Goal: Transaction & Acquisition: Purchase product/service

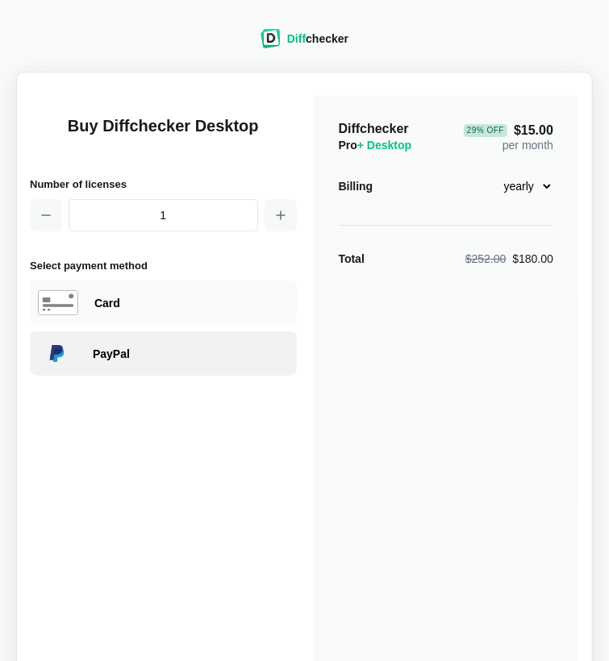
click at [164, 352] on div "PayPal" at bounding box center [191, 354] width 196 height 16
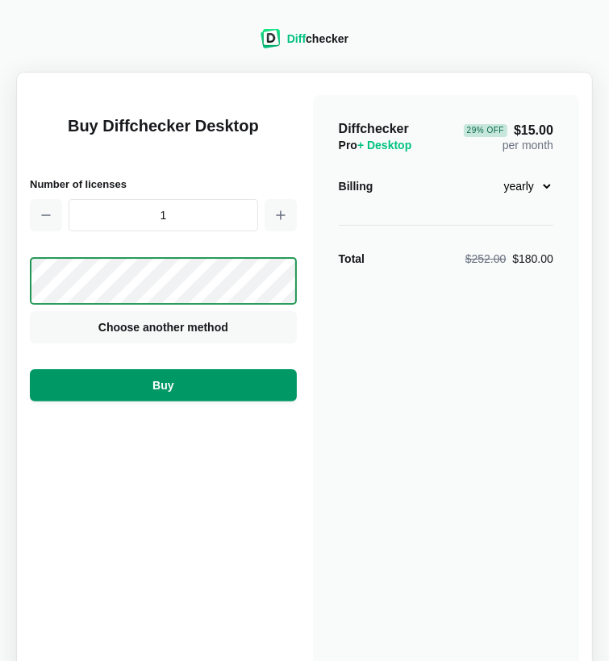
click at [189, 383] on button "Buy" at bounding box center [163, 385] width 267 height 32
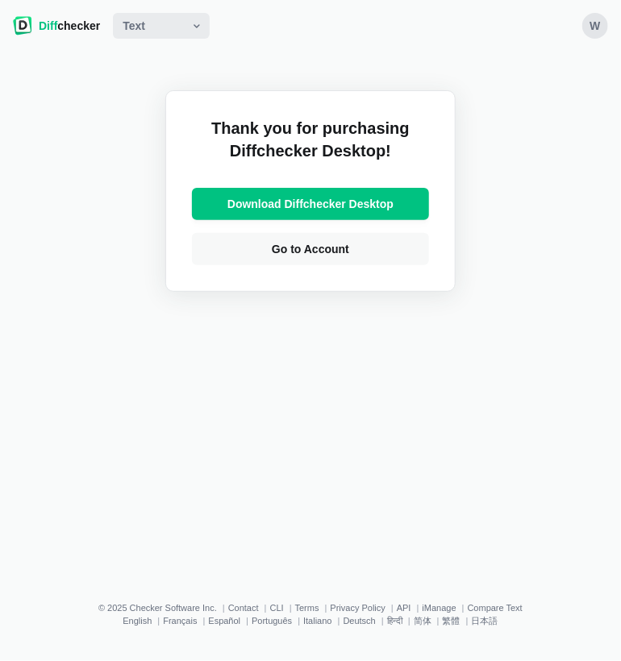
click at [599, 31] on div "W" at bounding box center [595, 26] width 26 height 26
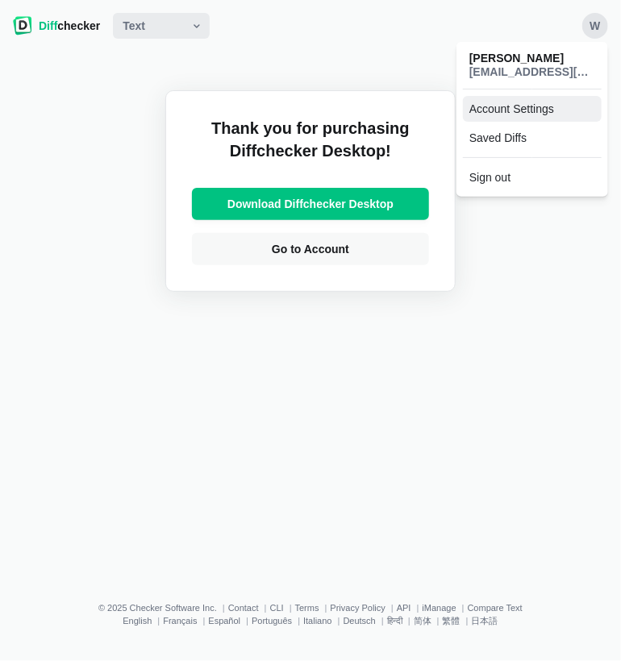
click at [531, 110] on link "Account Settings" at bounding box center [532, 109] width 139 height 26
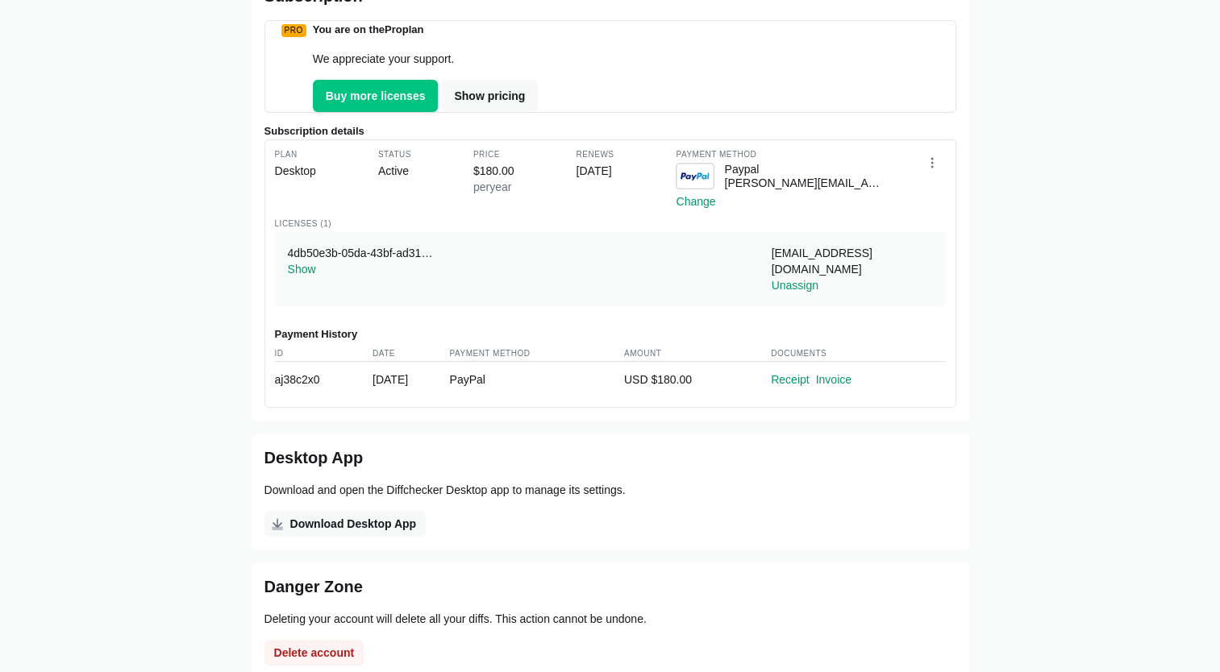
scroll to position [348, 0]
drag, startPoint x: 488, startPoint y: 103, endPoint x: 1000, endPoint y: 160, distance: 515.1
click at [608, 160] on div "Home Account Settings WO Wunmi Olukoya Sign out Name Wunmi Olukoya Email wunmio…" at bounding box center [610, 201] width 1201 height 1014
click at [487, 104] on span "Show pricing" at bounding box center [489, 96] width 77 height 16
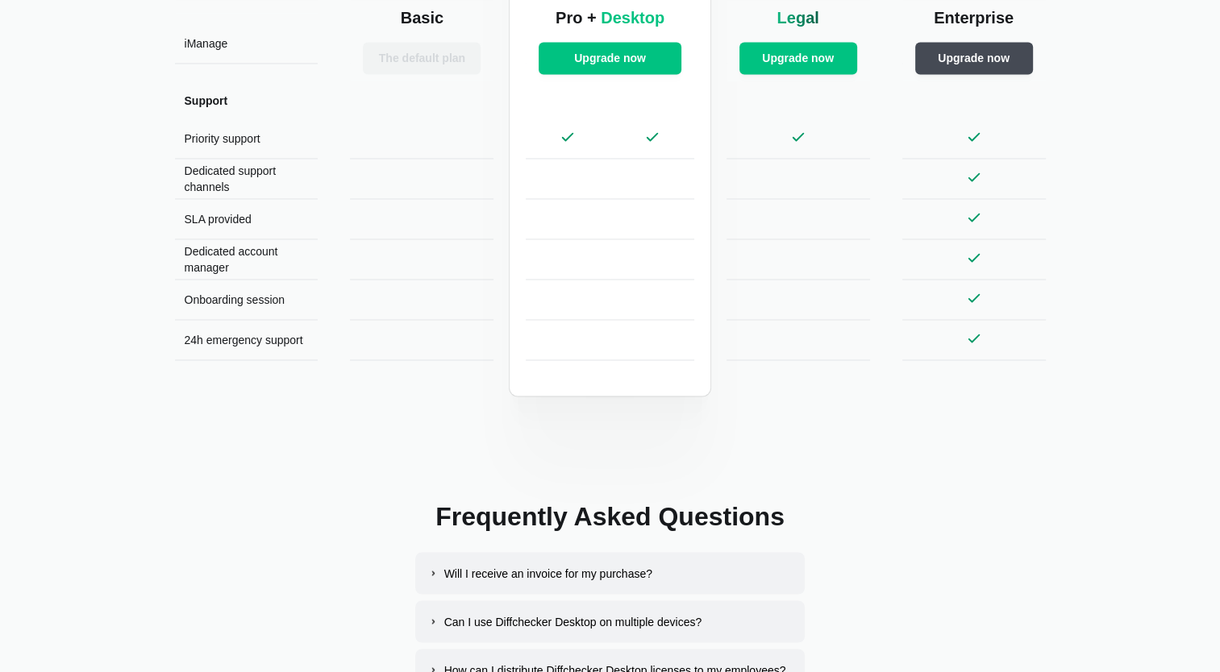
scroll to position [2952, 0]
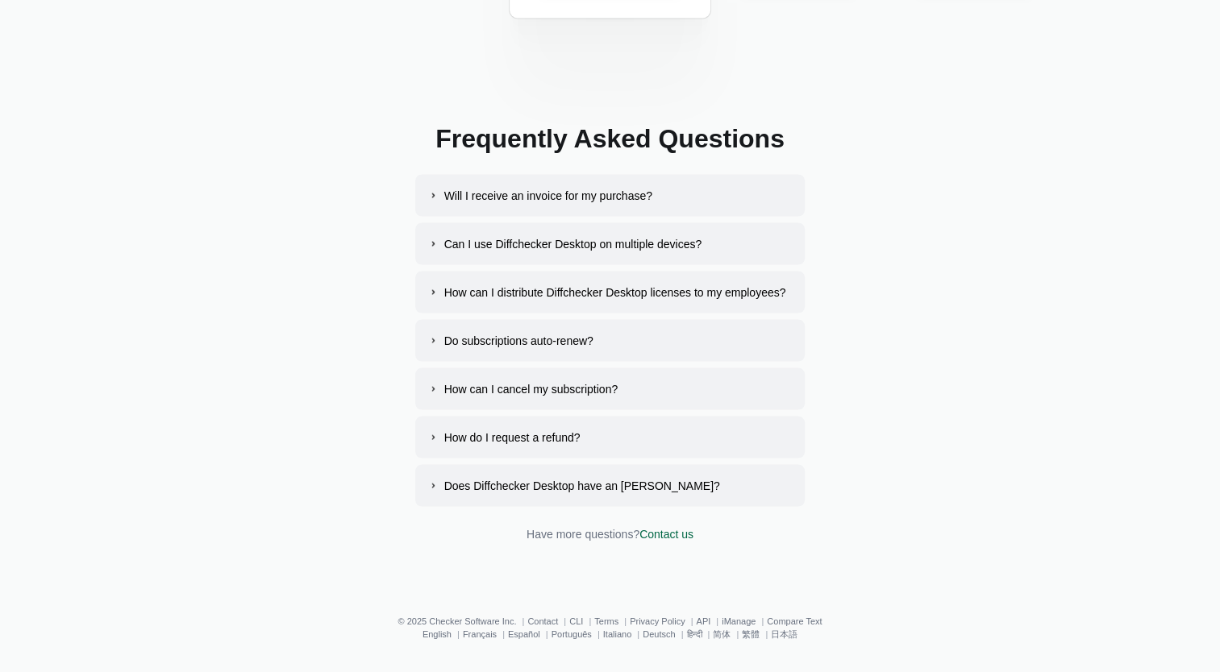
click at [439, 427] on button "How do I request a refund?" at bounding box center [610, 437] width 390 height 42
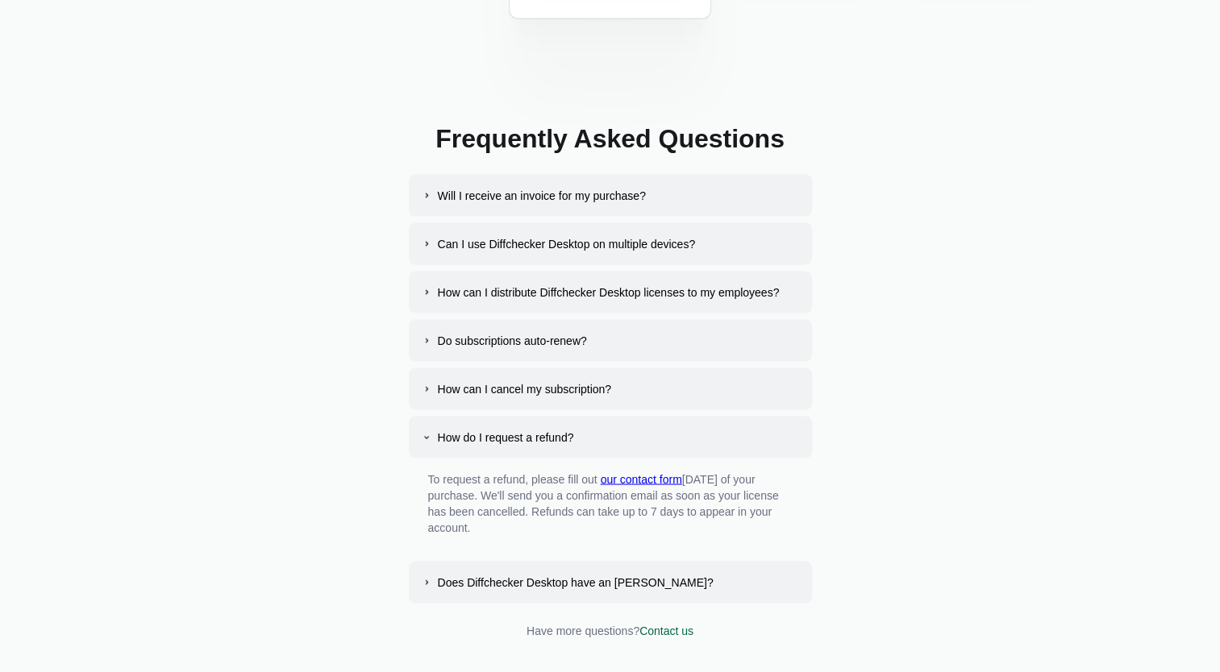
click at [608, 472] on link "our contact form" at bounding box center [641, 478] width 81 height 13
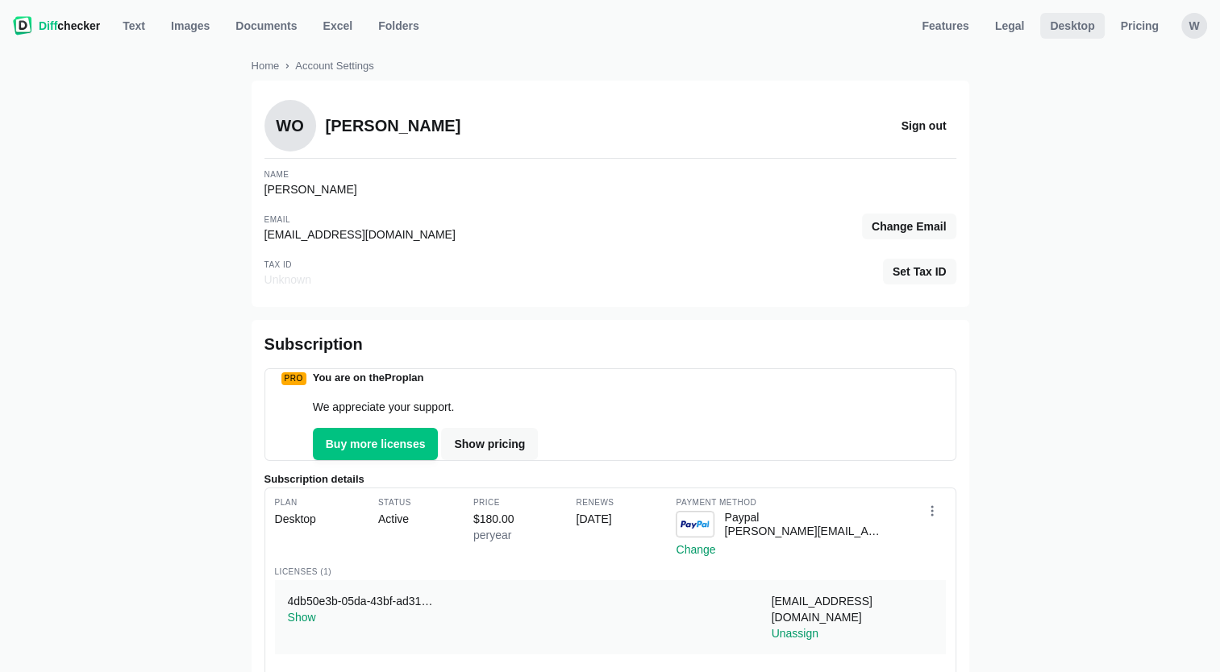
click at [608, 31] on span "Desktop" at bounding box center [1072, 26] width 51 height 16
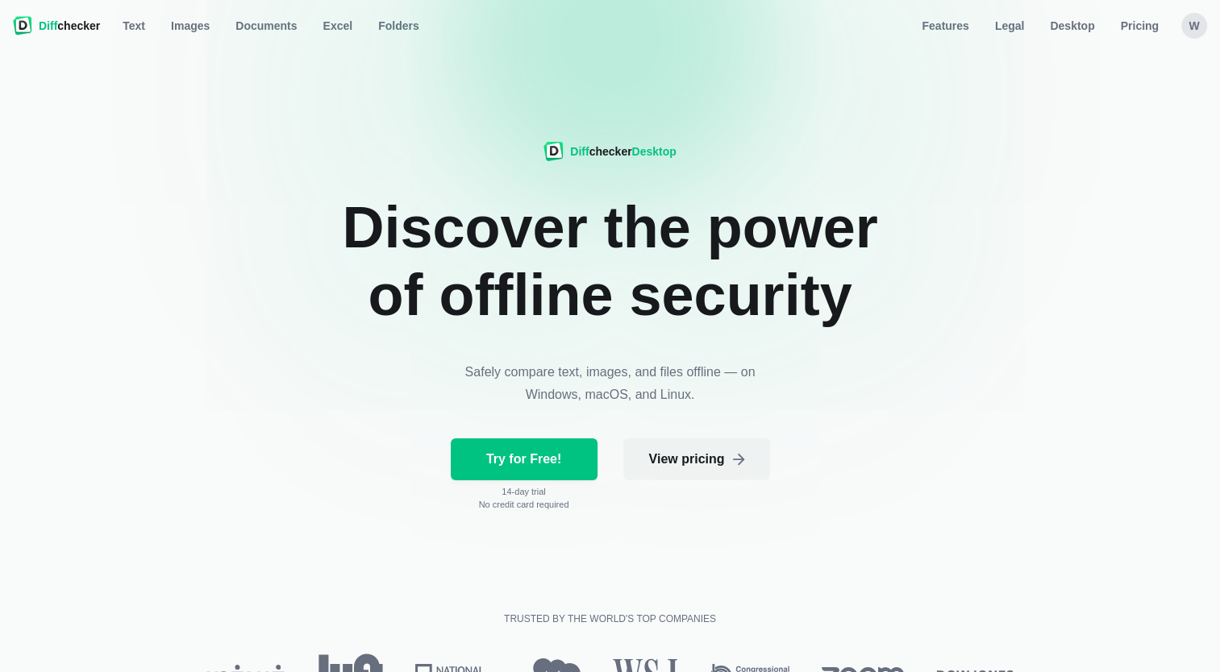
click at [608, 30] on div "W" at bounding box center [1194, 26] width 26 height 26
click at [608, 114] on link "Account Settings" at bounding box center [1131, 109] width 139 height 26
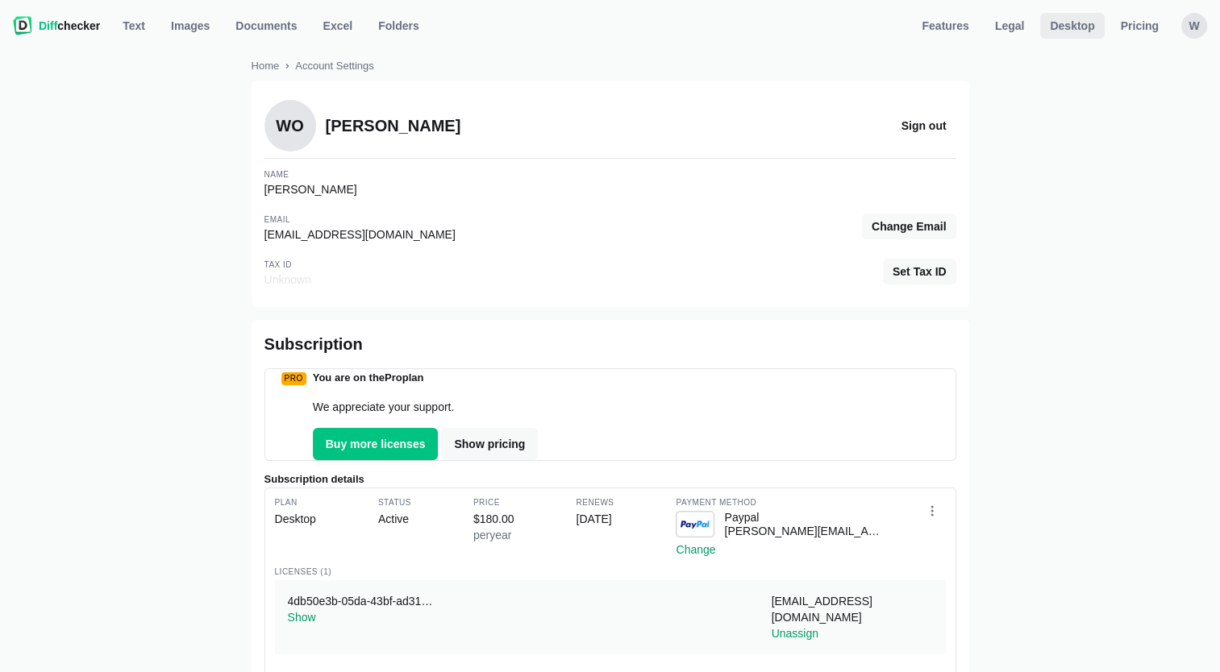
click at [608, 33] on span "Desktop" at bounding box center [1072, 26] width 51 height 16
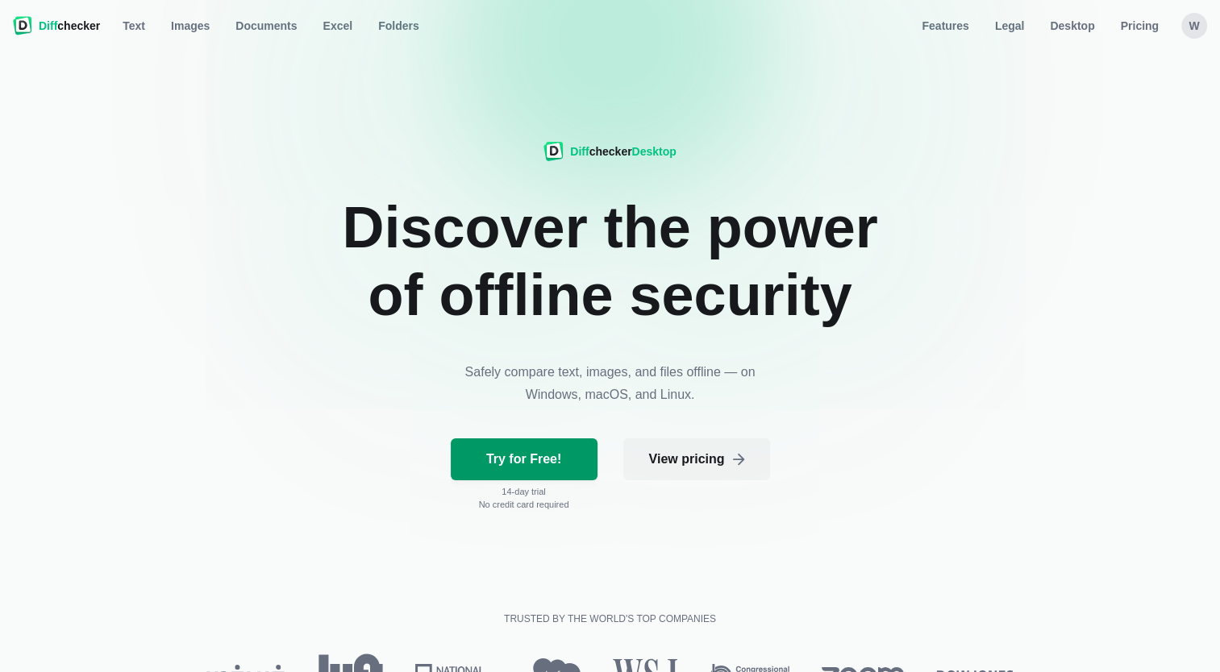
click at [551, 458] on span "Try for Free!" at bounding box center [523, 460] width 81 height 16
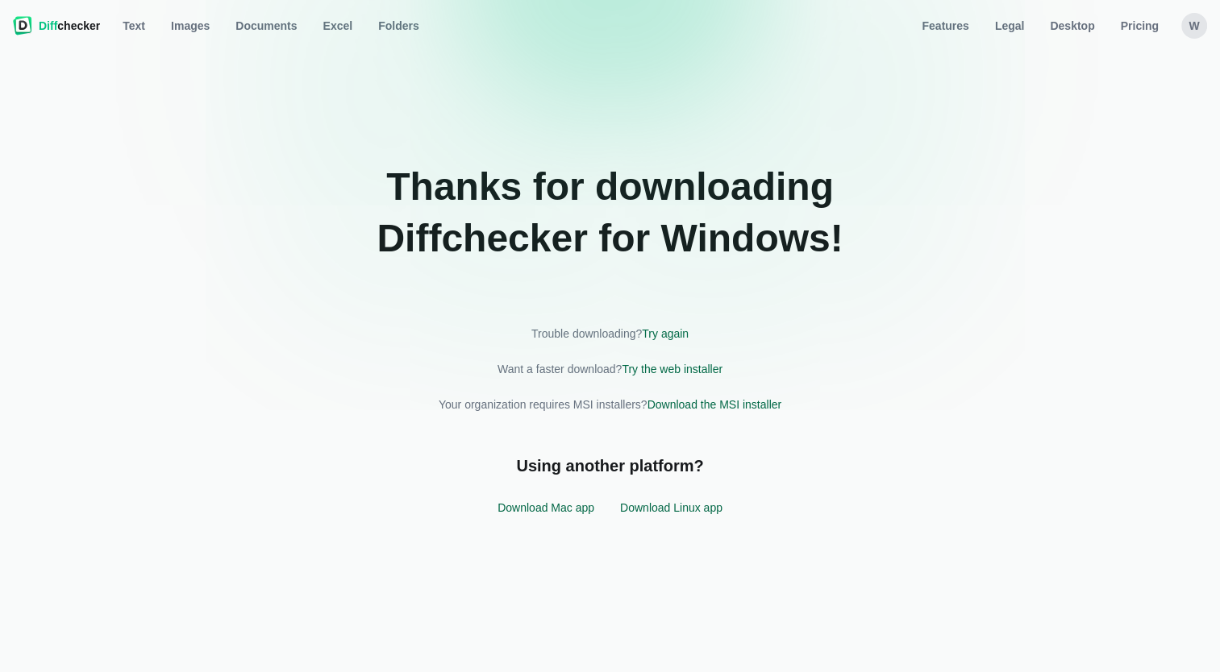
click at [608, 367] on p "Want a faster download? Try the web installer" at bounding box center [611, 369] width 926 height 35
